Goal: Task Accomplishment & Management: Manage account settings

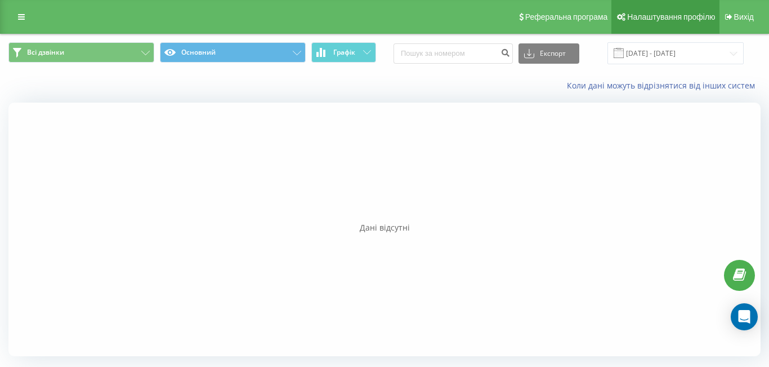
click at [657, 15] on span "Налаштування профілю" at bounding box center [671, 16] width 88 height 9
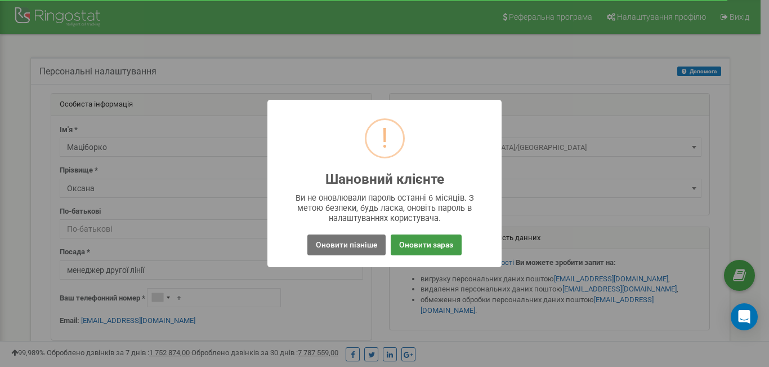
click at [429, 244] on button "Оновити зараз" at bounding box center [426, 244] width 71 height 21
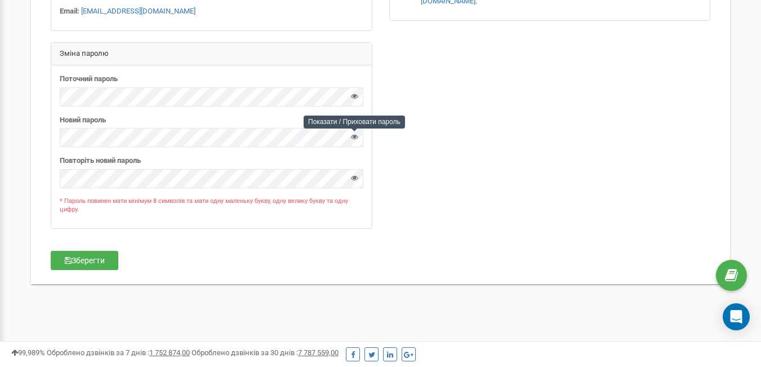
click at [355, 136] on icon at bounding box center [354, 136] width 7 height 7
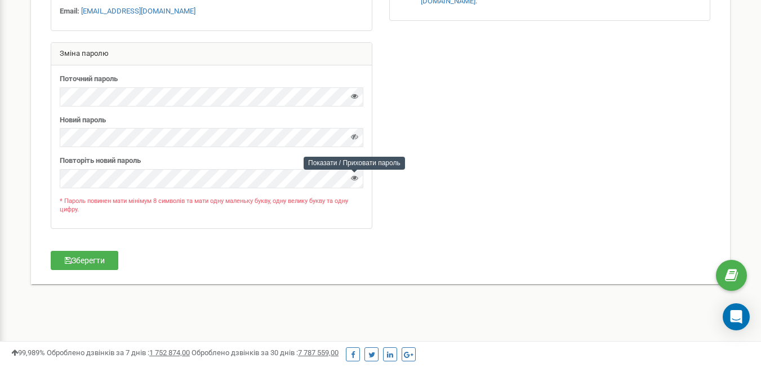
click at [353, 179] on icon at bounding box center [354, 177] width 7 height 7
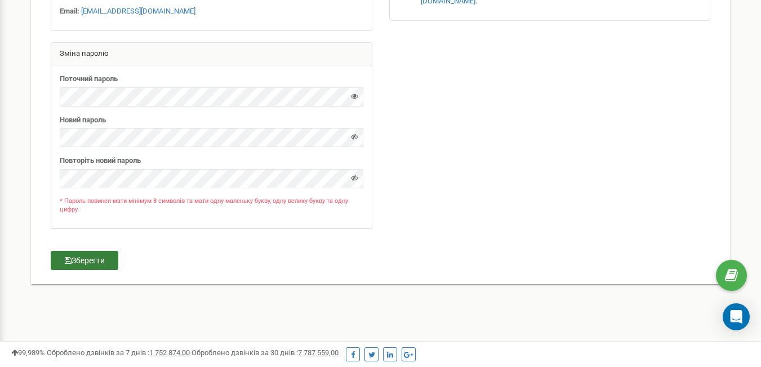
click at [88, 257] on button "Зберегти" at bounding box center [85, 260] width 68 height 19
